Goal: Information Seeking & Learning: Learn about a topic

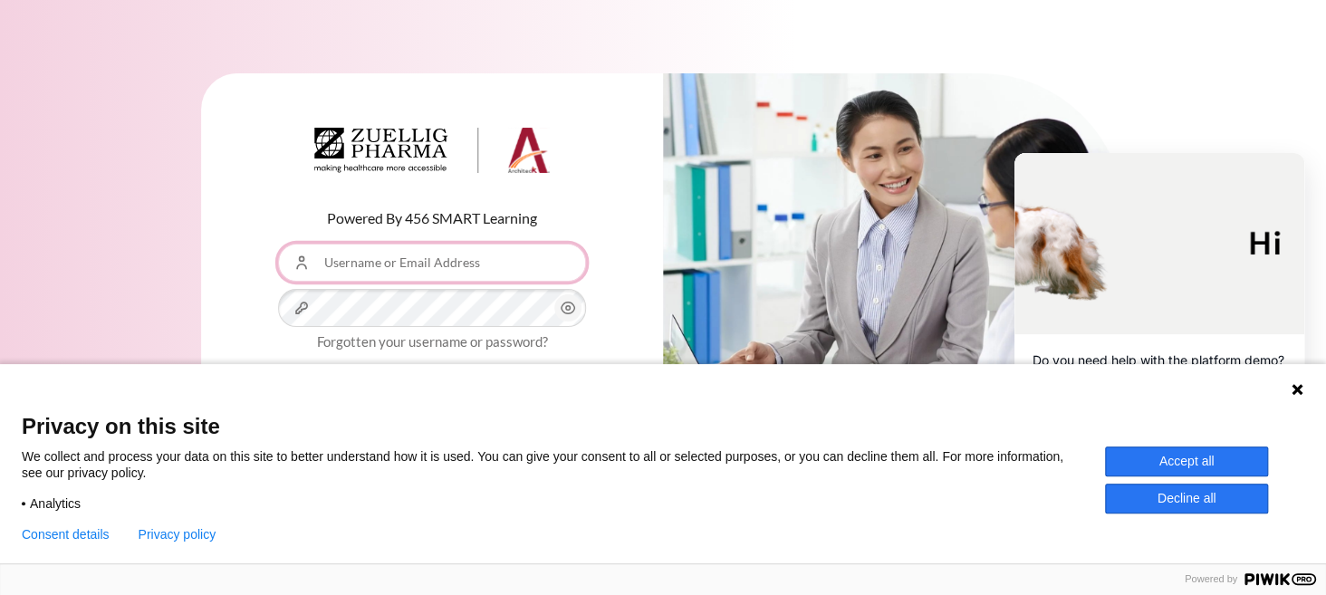
type input "[EMAIL_ADDRESS][DOMAIN_NAME]"
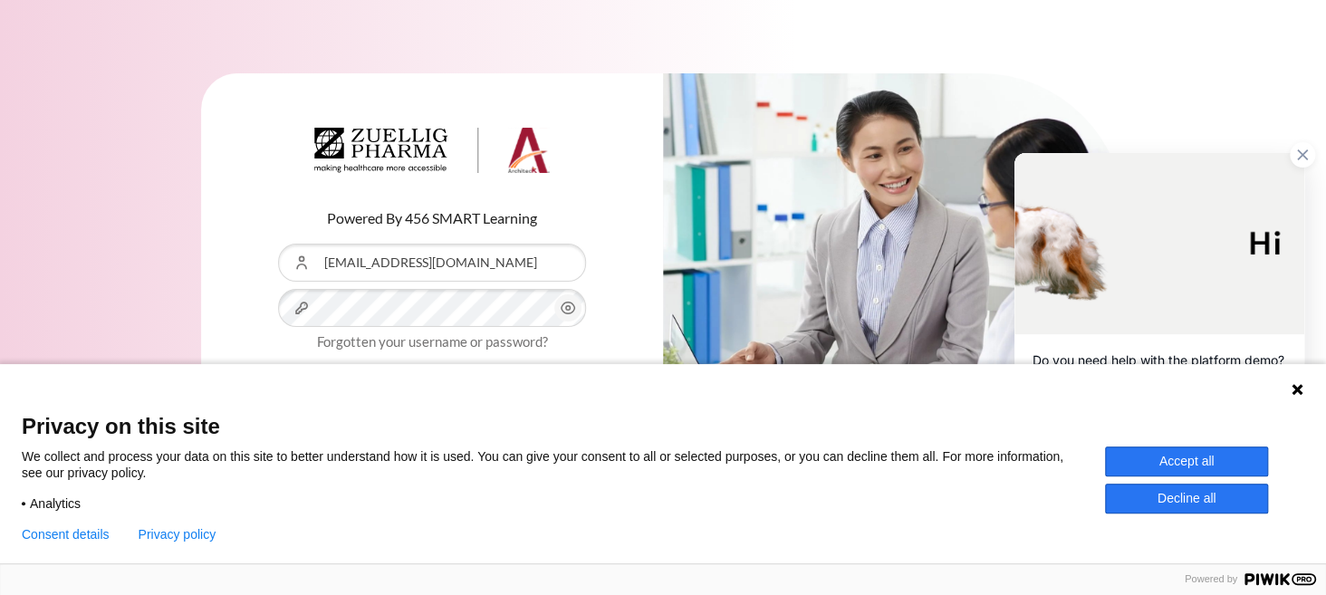
drag, startPoint x: 1145, startPoint y: 4, endPoint x: 1214, endPoint y: 460, distance: 461.8
click at [1214, 460] on button "Accept all" at bounding box center [1186, 462] width 163 height 30
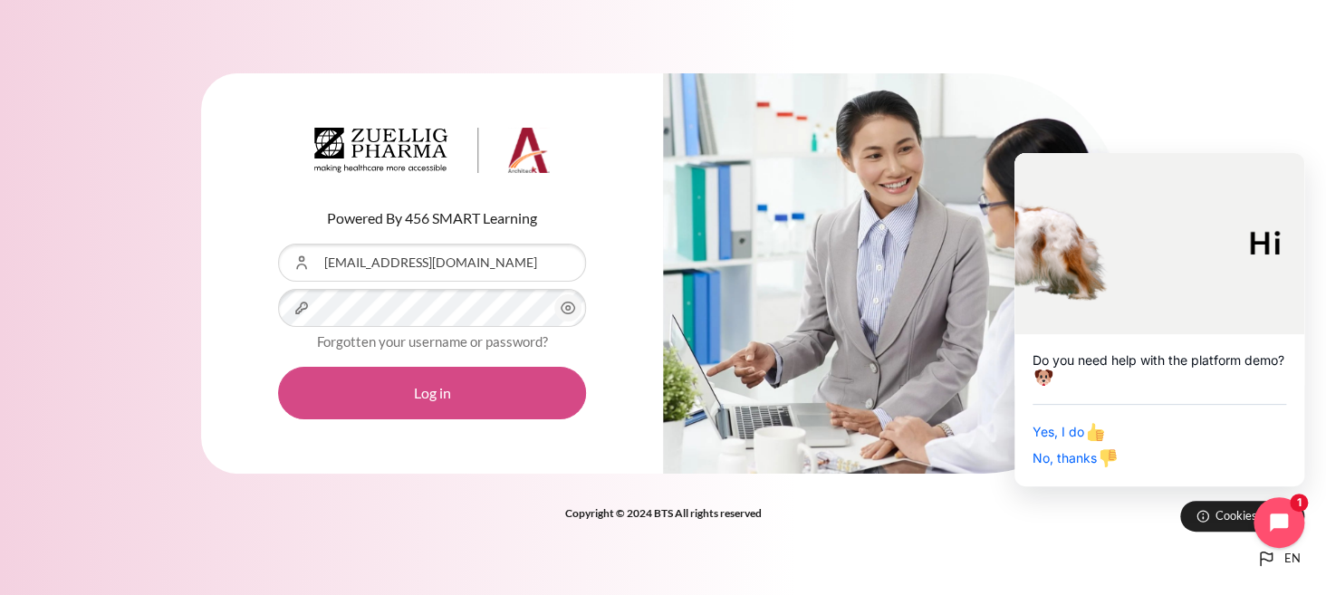
click at [420, 398] on button "Log in" at bounding box center [432, 393] width 308 height 53
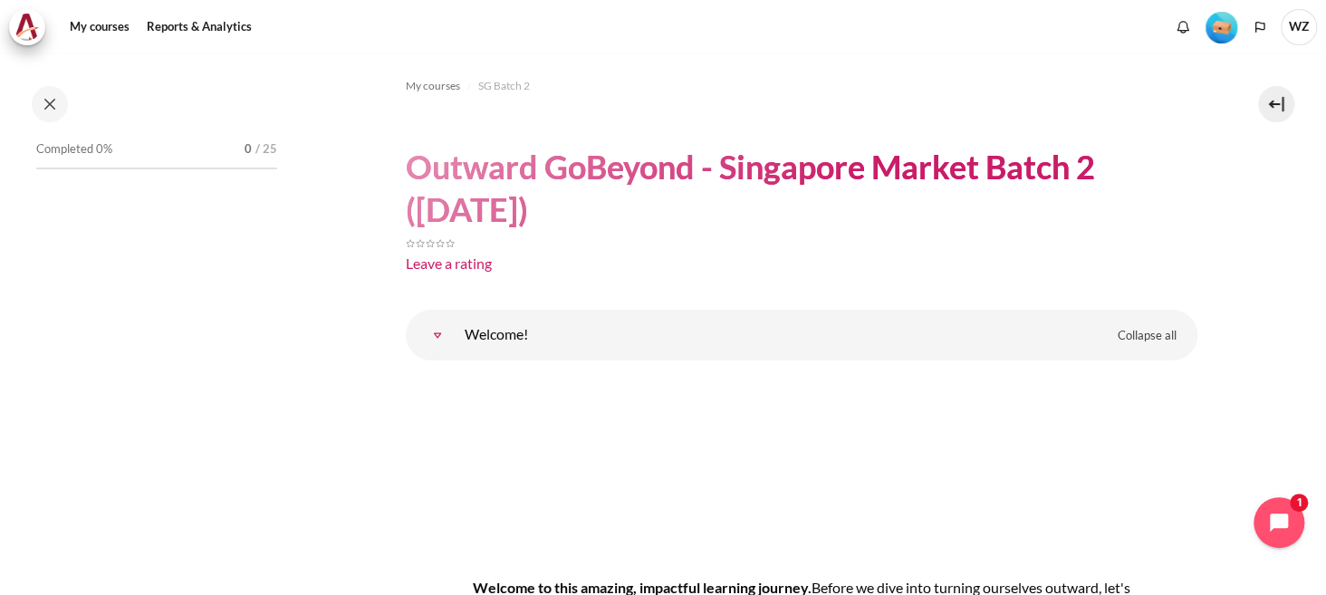
click at [439, 346] on link "Welcome!" at bounding box center [437, 335] width 36 height 36
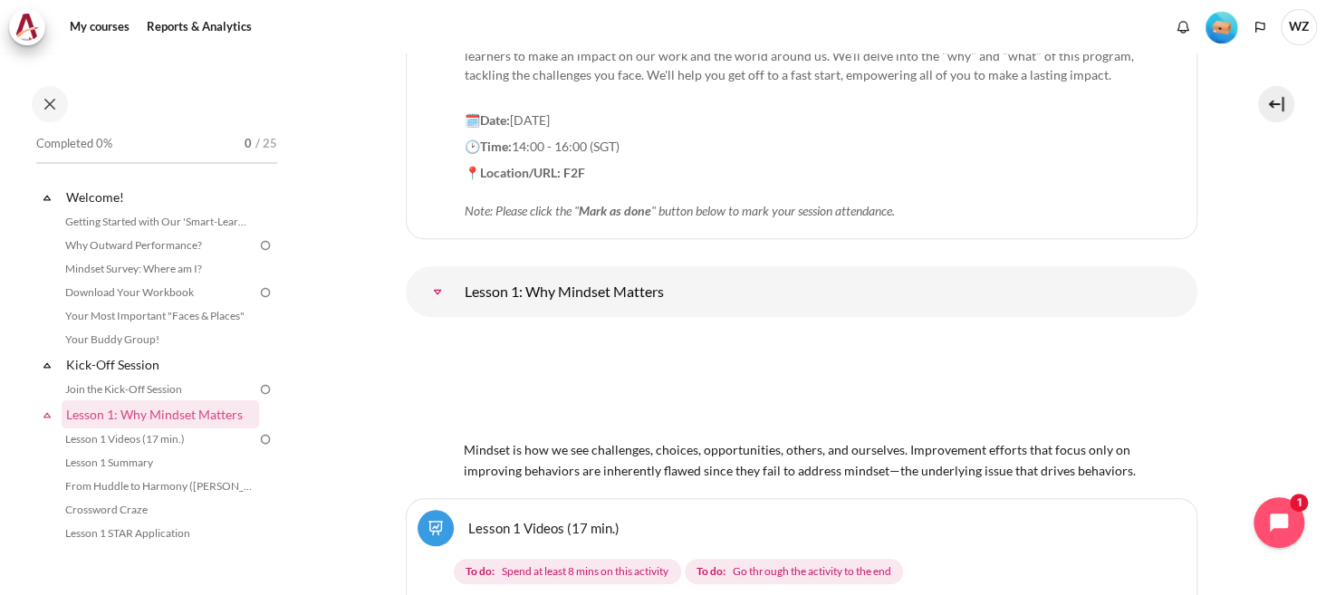
scroll to position [634, 0]
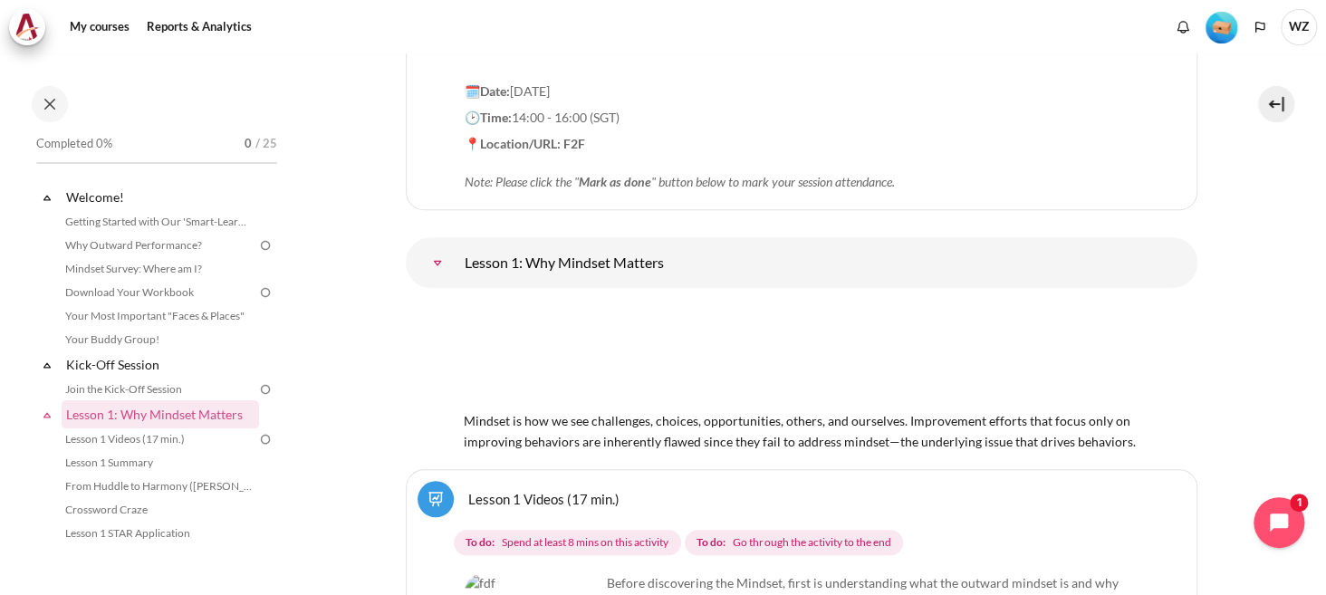
click at [861, 342] on img "Content" at bounding box center [802, 356] width 676 height 106
click at [818, 361] on img "Content" at bounding box center [802, 356] width 676 height 106
click at [561, 365] on img "Content" at bounding box center [802, 356] width 676 height 106
click at [528, 369] on img "Content" at bounding box center [802, 356] width 676 height 106
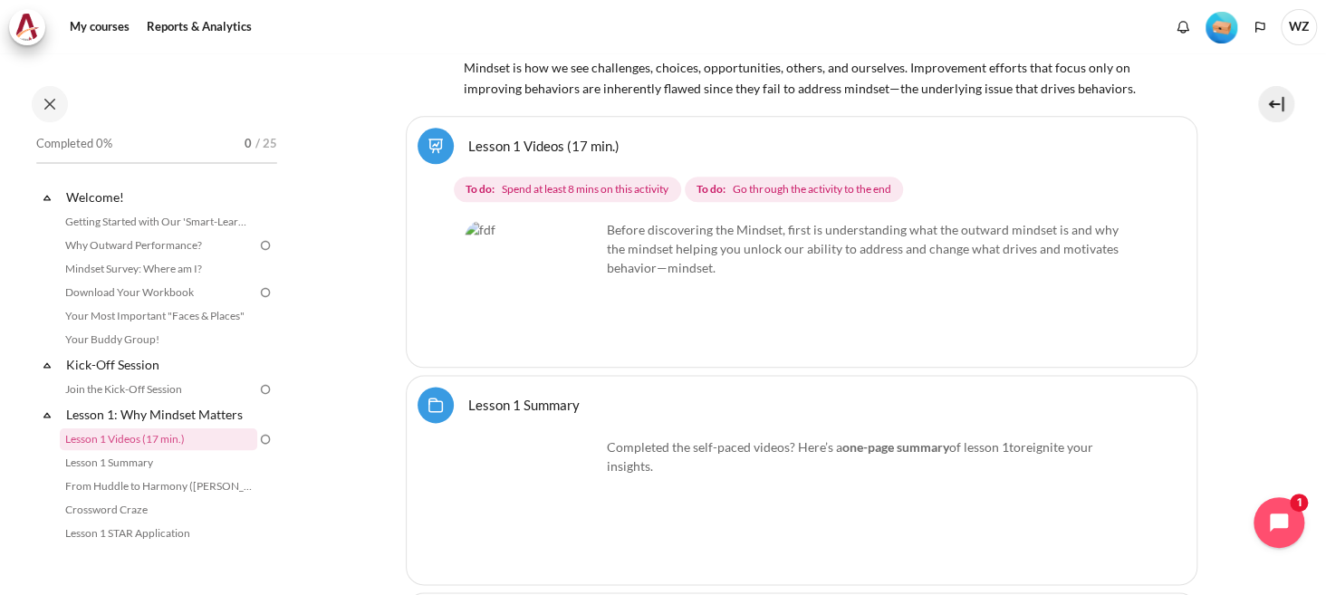
scroll to position [997, 0]
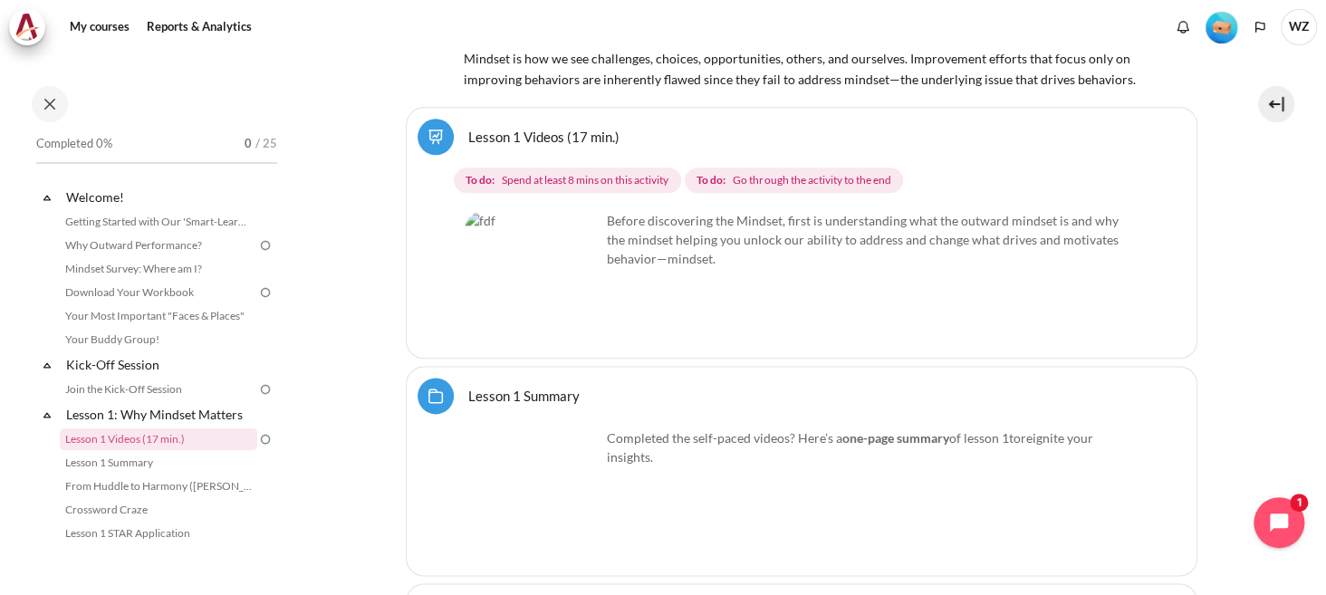
click at [583, 313] on img "Content" at bounding box center [533, 279] width 136 height 136
click at [571, 304] on img "Content" at bounding box center [533, 279] width 136 height 136
click at [544, 272] on img "Content" at bounding box center [533, 279] width 136 height 136
click at [587, 254] on img "Content" at bounding box center [533, 279] width 136 height 136
click at [583, 298] on img "Content" at bounding box center [533, 279] width 136 height 136
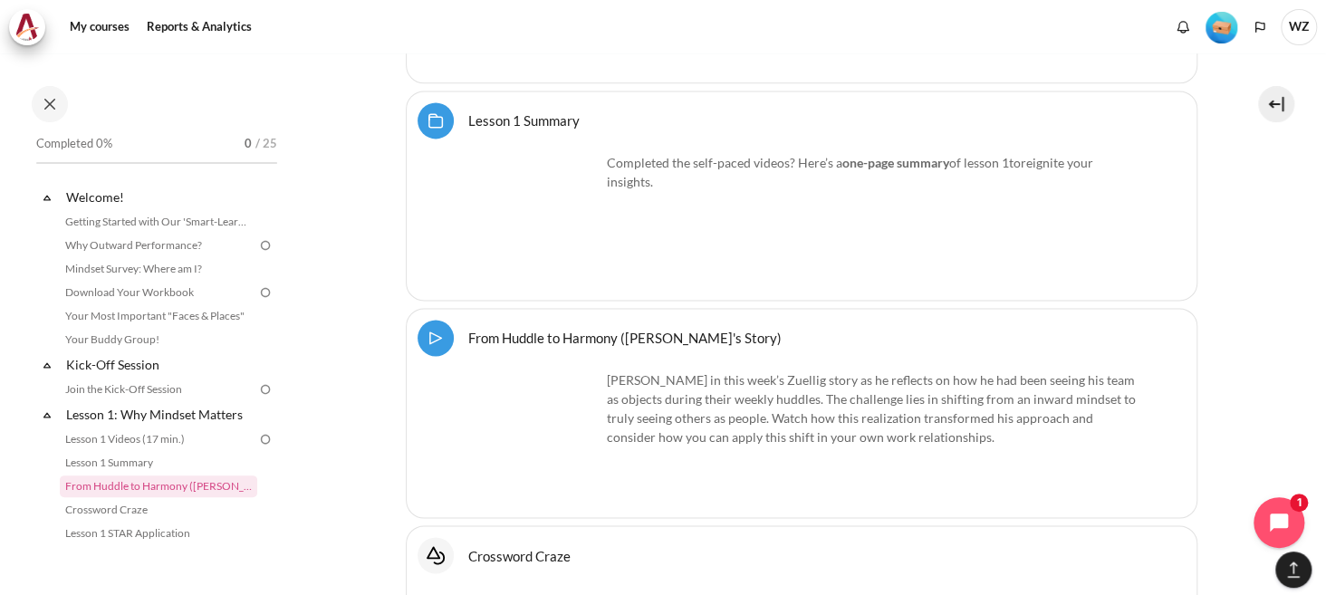
scroll to position [1359, 0]
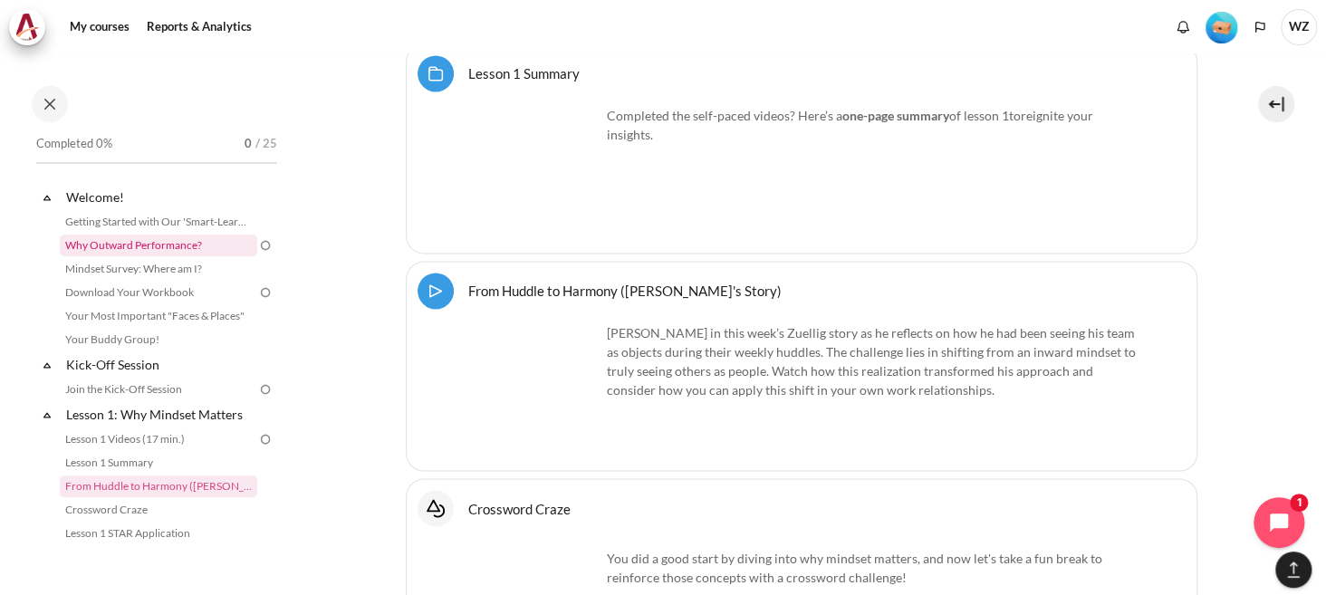
click at [187, 255] on link "Why Outward Performance?" at bounding box center [159, 246] width 198 height 22
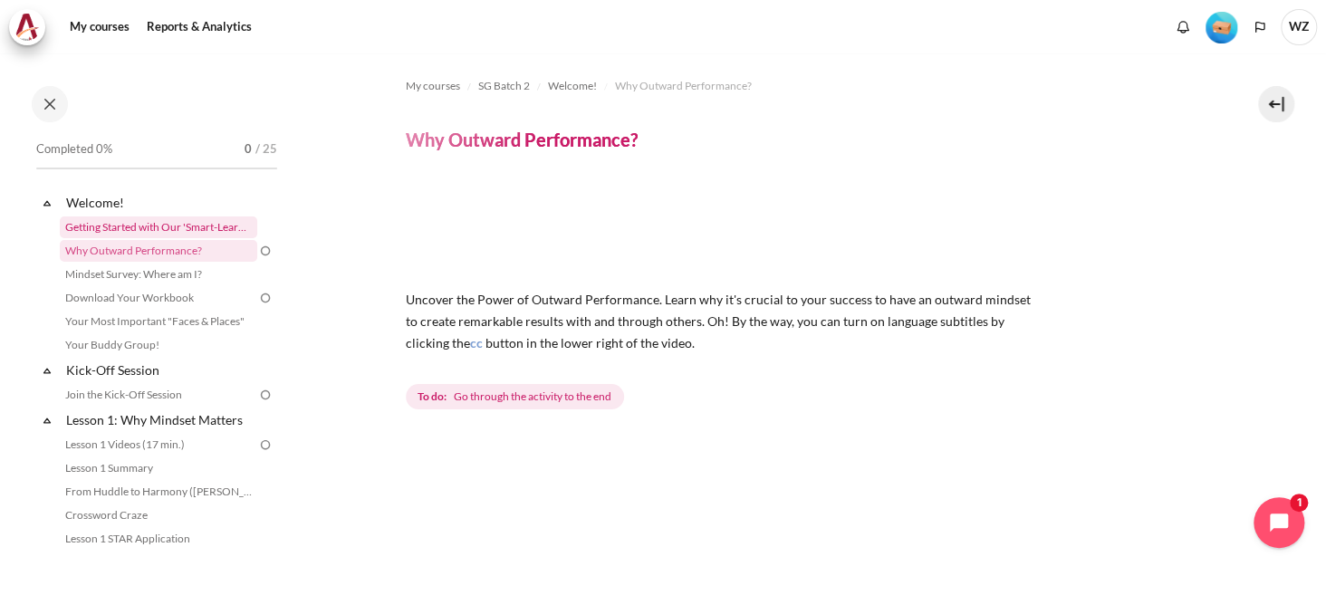
click at [191, 230] on link "Getting Started with Our 'Smart-Learning' Platform" at bounding box center [159, 228] width 198 height 22
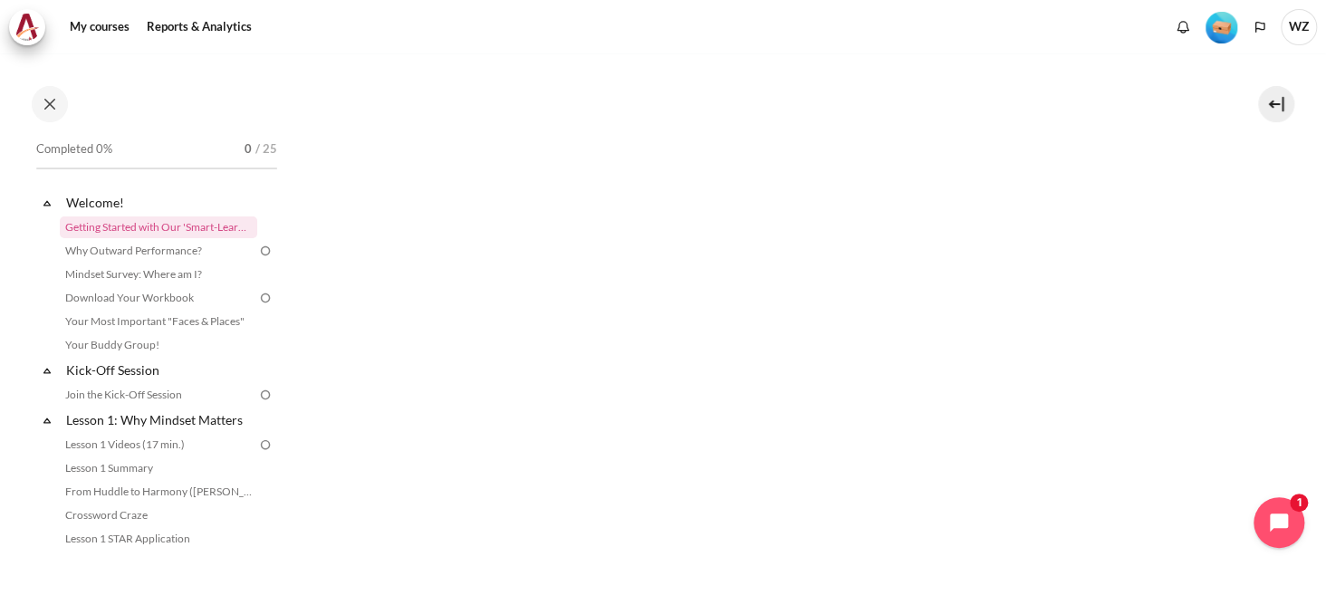
scroll to position [362, 0]
click at [867, 38] on div "My courses Reports & Analytics More" at bounding box center [663, 27] width 1308 height 36
